Goal: Navigation & Orientation: Find specific page/section

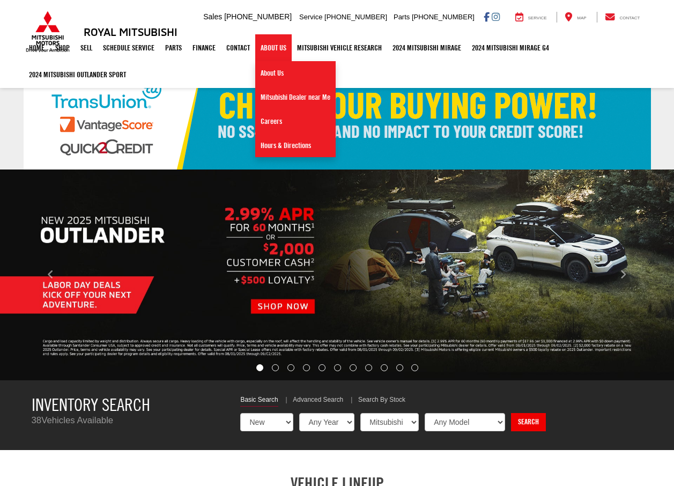
select select "Mitsubishi"
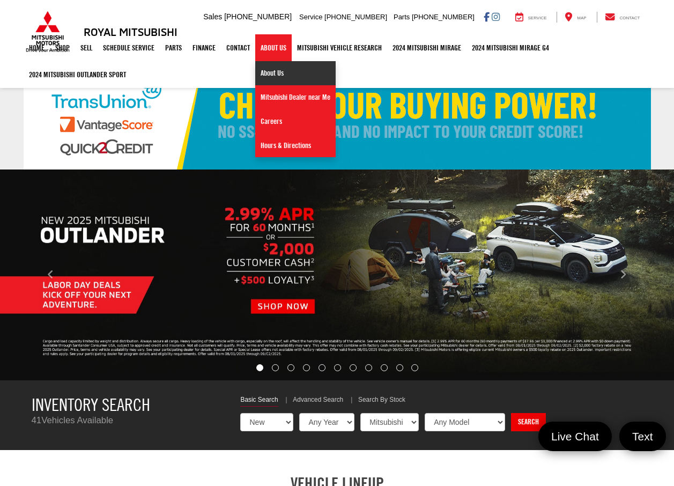
click at [280, 76] on link "About Us" at bounding box center [295, 73] width 80 height 24
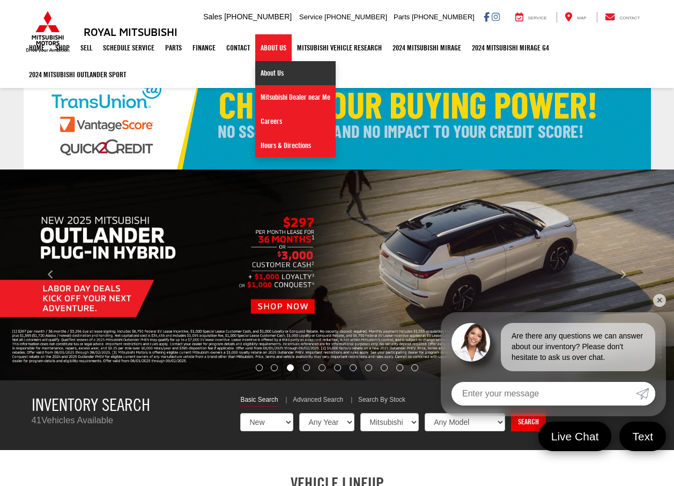
click at [275, 82] on link "About Us" at bounding box center [295, 73] width 80 height 24
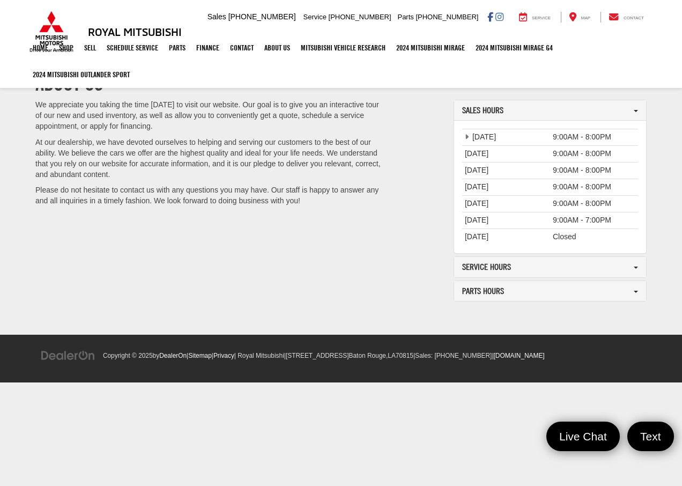
drag, startPoint x: 218, startPoint y: 275, endPoint x: 219, endPoint y: 269, distance: 5.5
click at [218, 272] on div "We appreciate you taking the time [DATE] to visit our website. Our goal is to g…" at bounding box center [340, 206] width 627 height 213
